Goal: Communication & Community: Ask a question

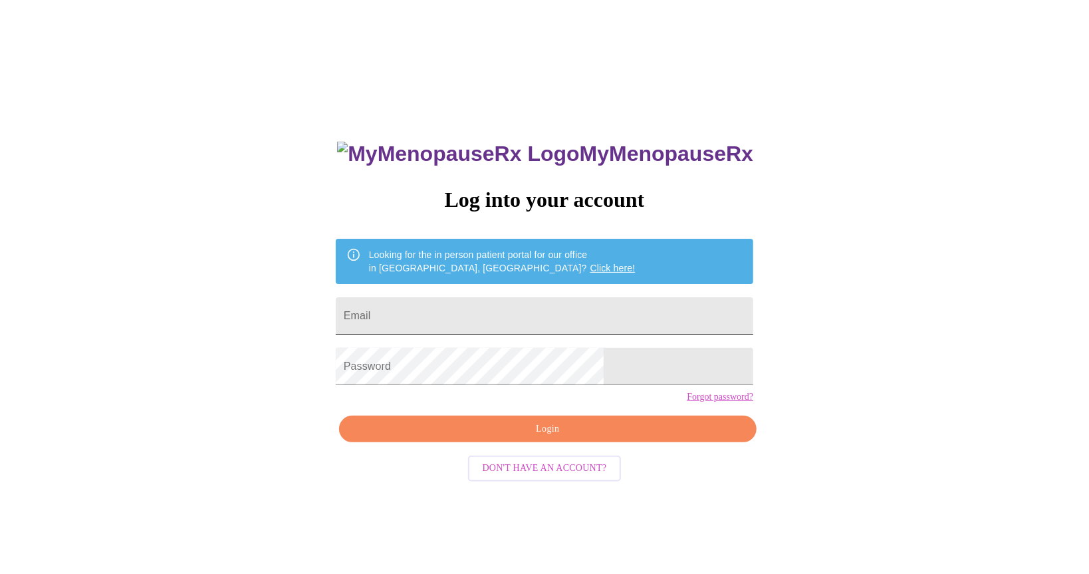
click at [499, 303] on input "Email" at bounding box center [544, 315] width 417 height 37
click at [503, 307] on input "cmred1@" at bounding box center [544, 315] width 417 height 37
type input "[EMAIL_ADDRESS][DOMAIN_NAME]"
click at [548, 437] on span "Login" at bounding box center [547, 429] width 387 height 17
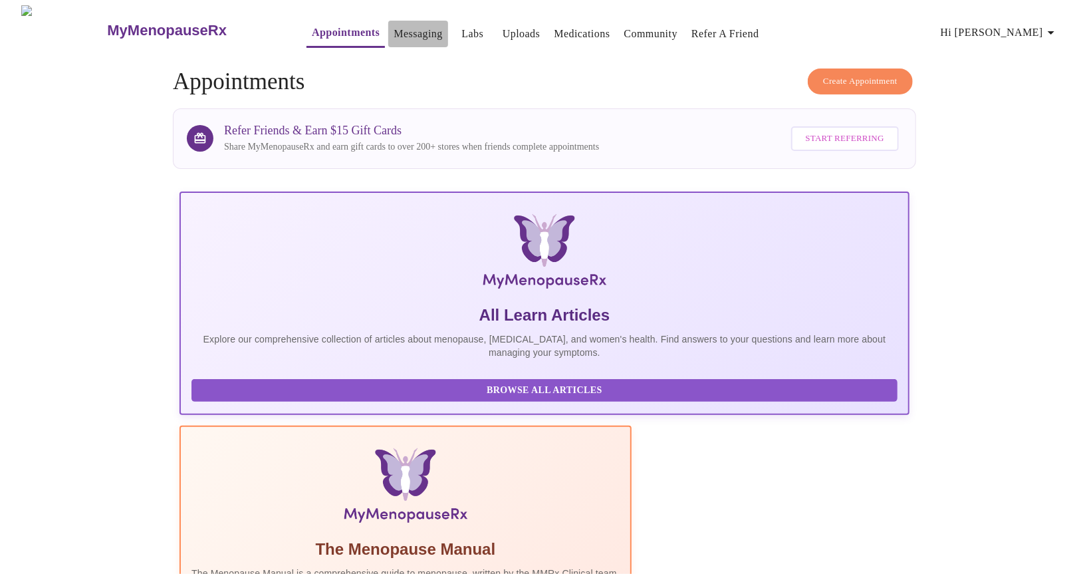
click at [394, 30] on link "Messaging" at bounding box center [418, 34] width 49 height 19
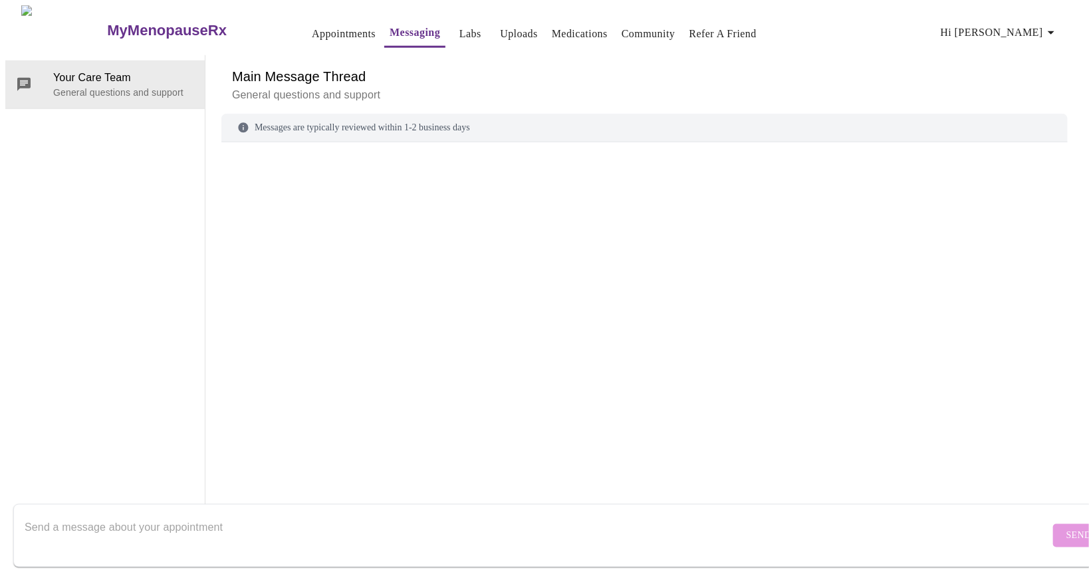
scroll to position [50, 0]
click at [284, 114] on div "Messages are typically reviewed within 1-2 business days" at bounding box center [644, 291] width 846 height 354
click at [219, 522] on textarea "Send a message about your appointment" at bounding box center [537, 535] width 1025 height 43
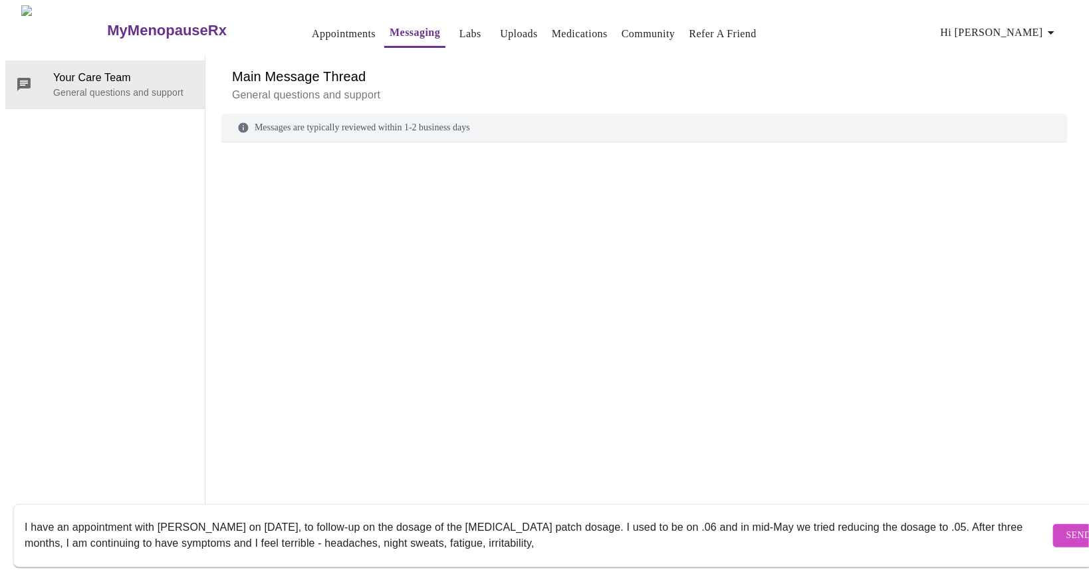
click at [502, 531] on textarea "I have an appointment with [PERSON_NAME] on [DATE], to follow-up on the dosage …" at bounding box center [537, 535] width 1025 height 43
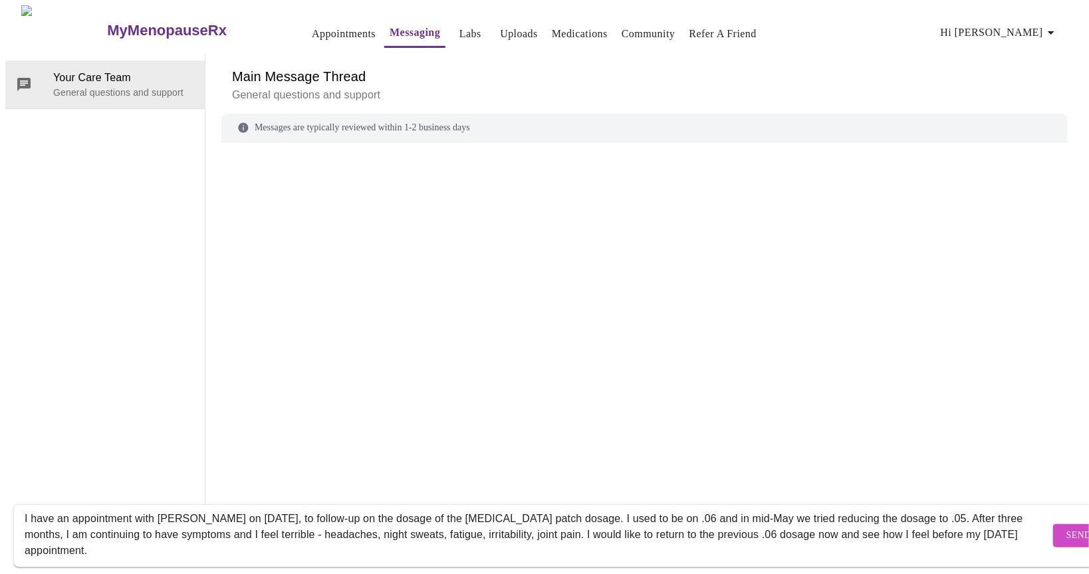
scroll to position [16, 0]
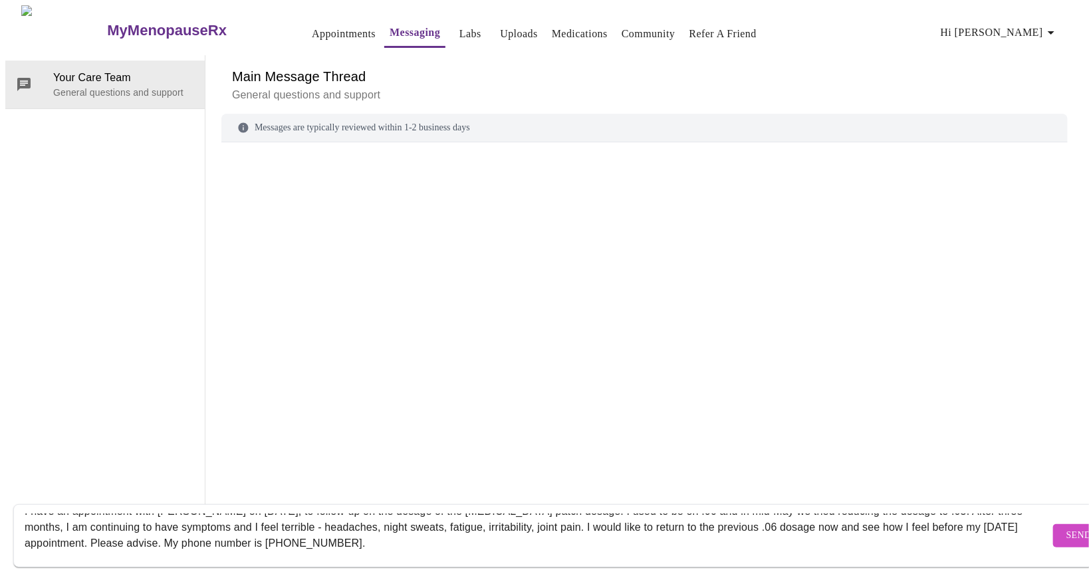
type textarea "I have an appointment with [PERSON_NAME] on [DATE], to follow-up on the dosage …"
click at [1066, 527] on span "Send" at bounding box center [1078, 535] width 25 height 17
